Goal: Task Accomplishment & Management: Use online tool/utility

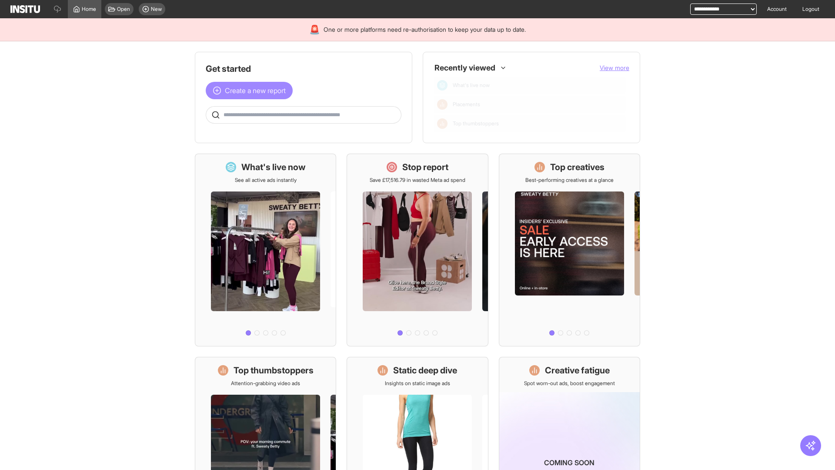
click at [251, 90] on span "Create a new report" at bounding box center [255, 90] width 61 height 10
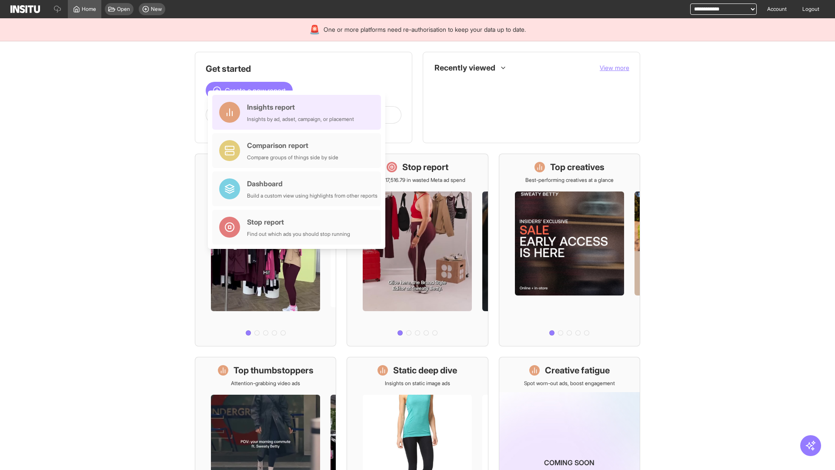
click at [299, 112] on div "Insights report Insights by ad, adset, campaign, or placement" at bounding box center [300, 112] width 107 height 21
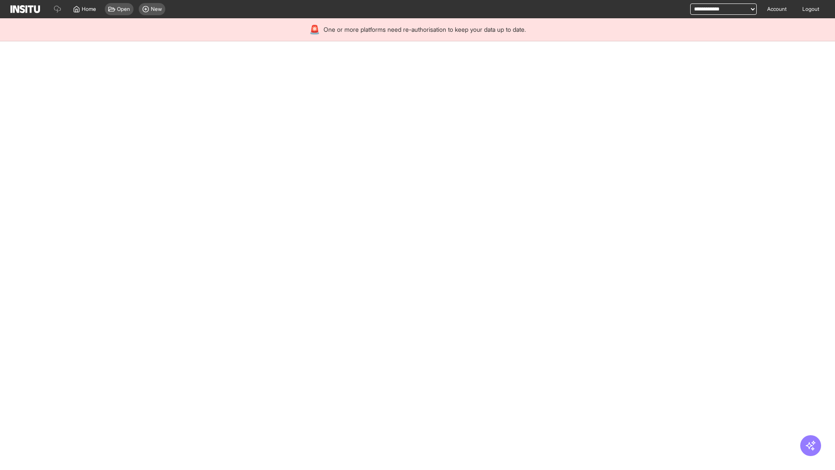
select select "**"
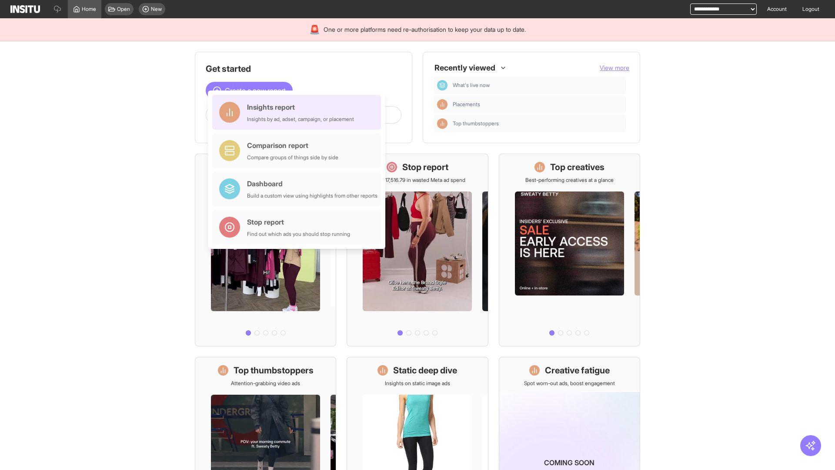
click at [299, 112] on div "Insights report Insights by ad, adset, campaign, or placement" at bounding box center [300, 112] width 107 height 21
